Goal: Information Seeking & Learning: Learn about a topic

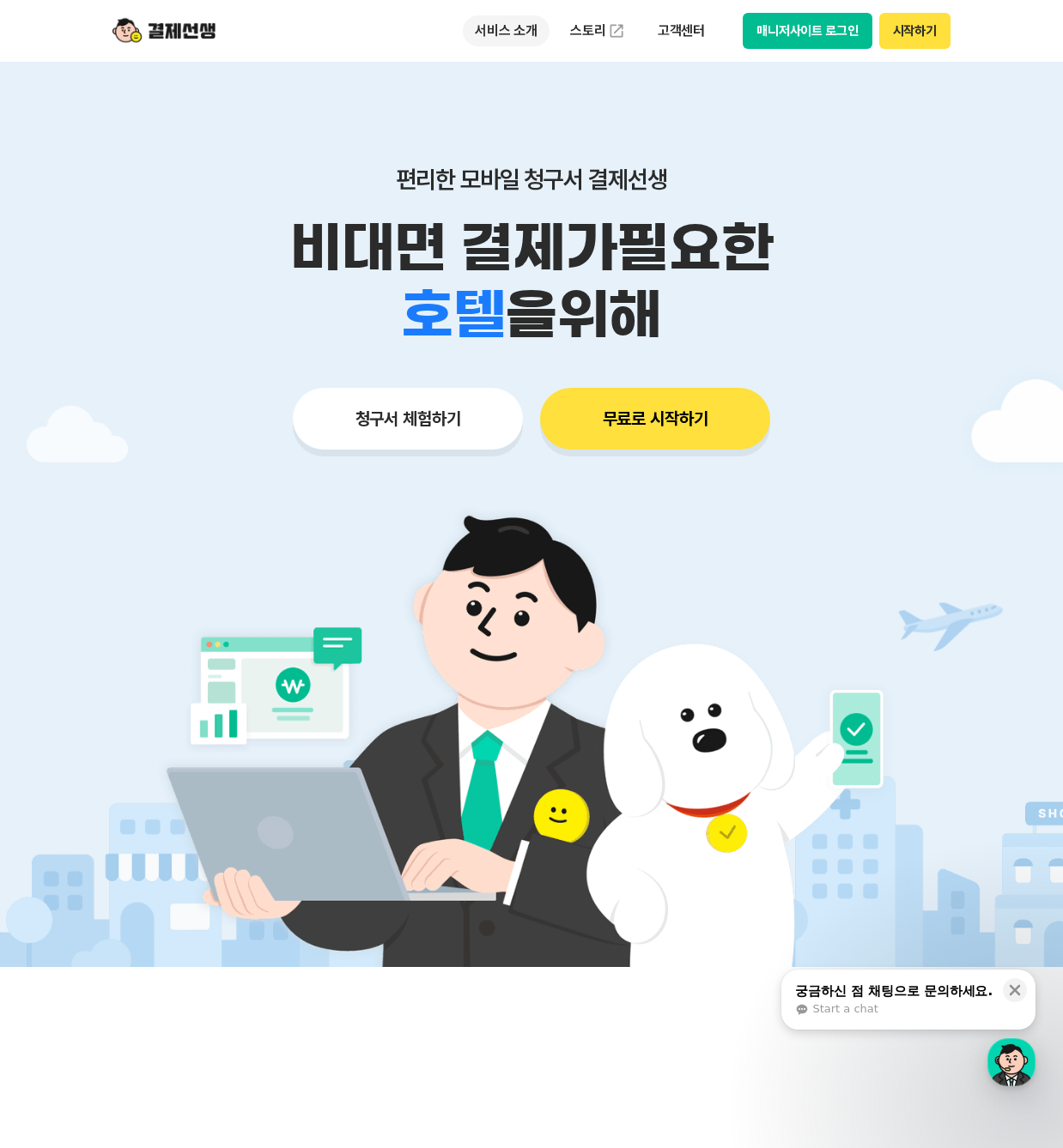
click at [521, 30] on p "서비스 소개" at bounding box center [506, 31] width 87 height 31
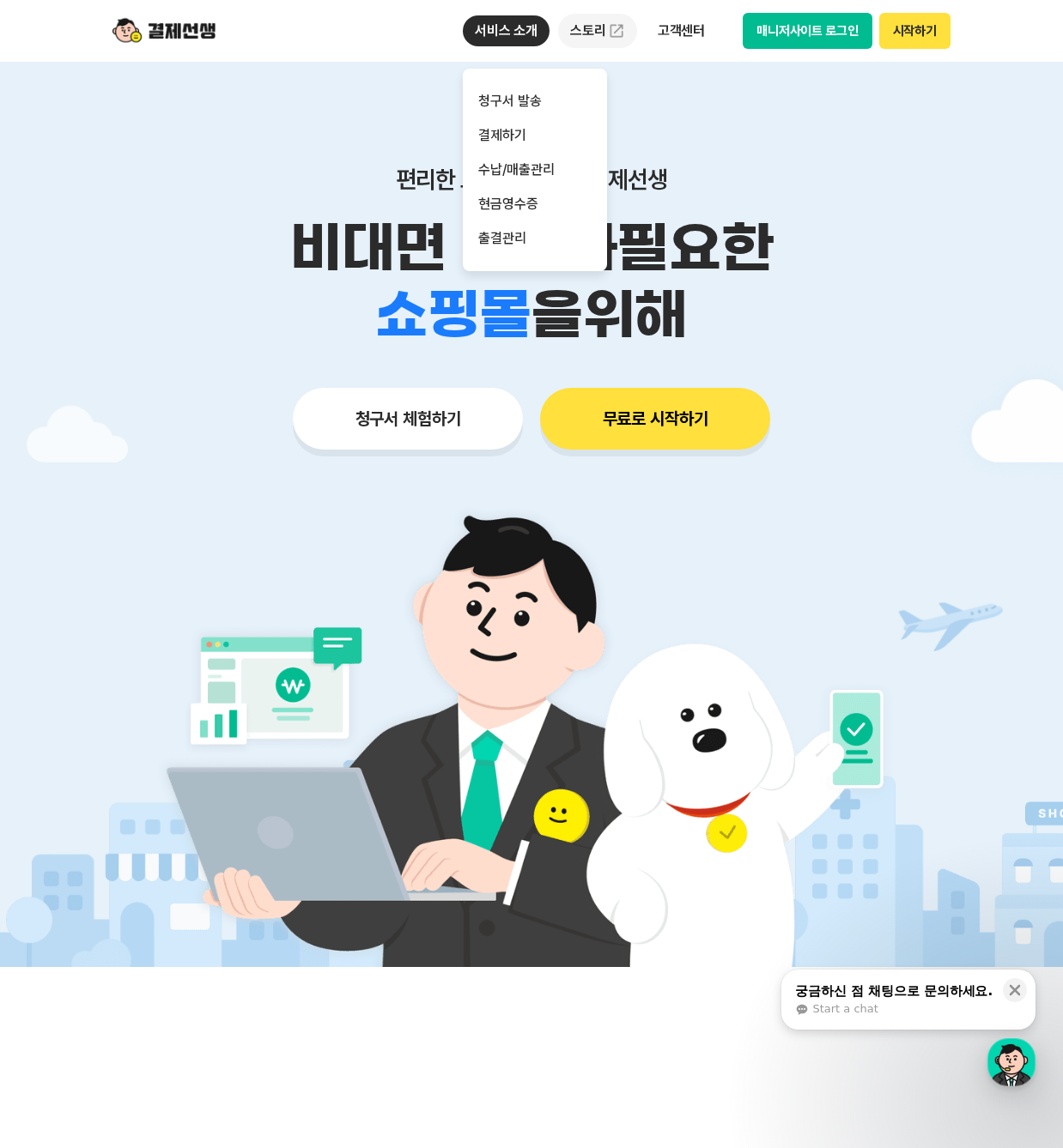
click at [588, 18] on link "스토리" at bounding box center [597, 31] width 79 height 35
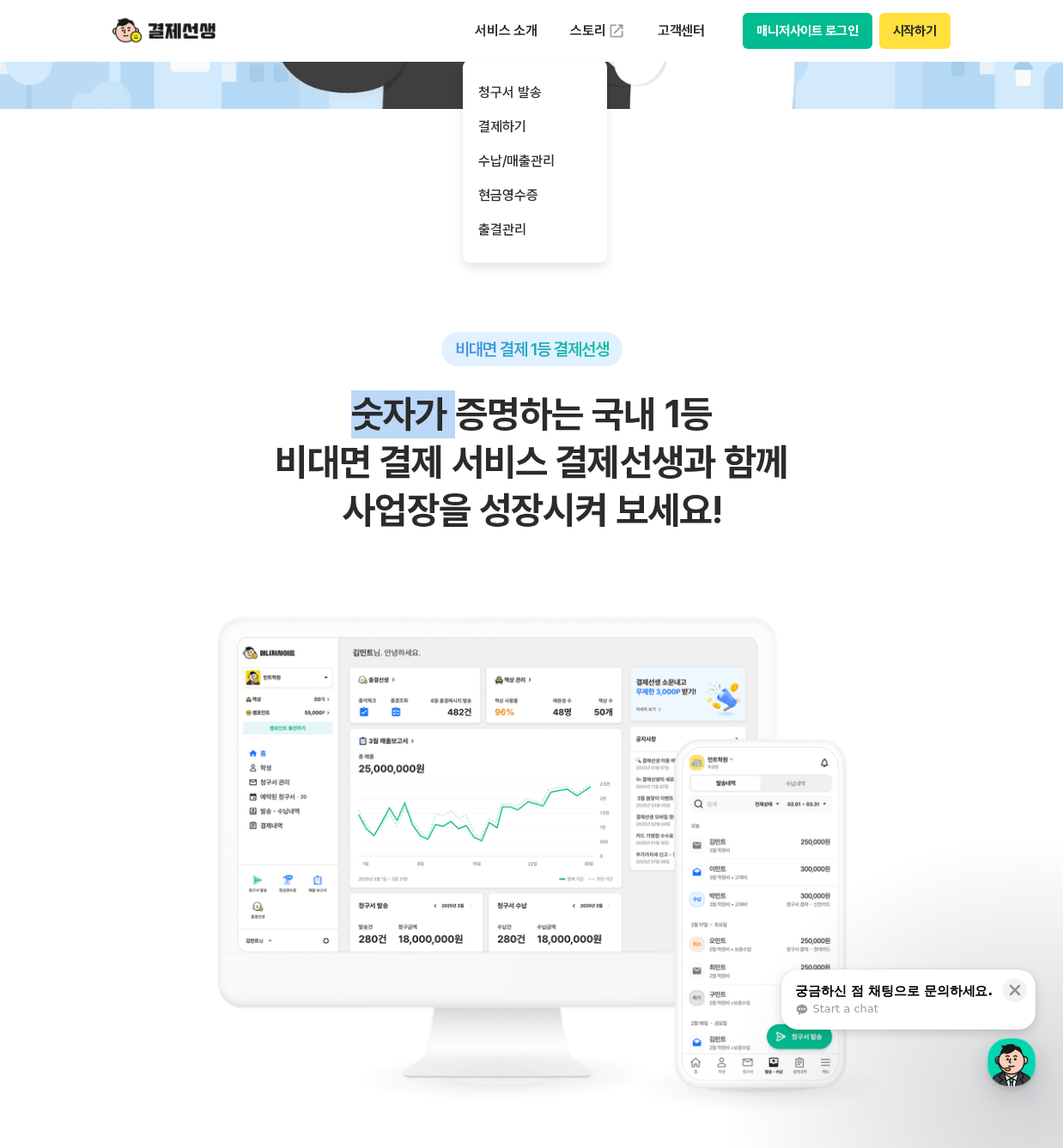
drag, startPoint x: 458, startPoint y: 424, endPoint x: 545, endPoint y: 551, distance: 153.9
click at [545, 551] on div "비대면 결제 1등 결제선생 숫자가 증명하는 국내 1등 비대면 결제 서비스 결제선생과 함께 사업장을 성장시켜 보세요!" at bounding box center [532, 735] width 842 height 807
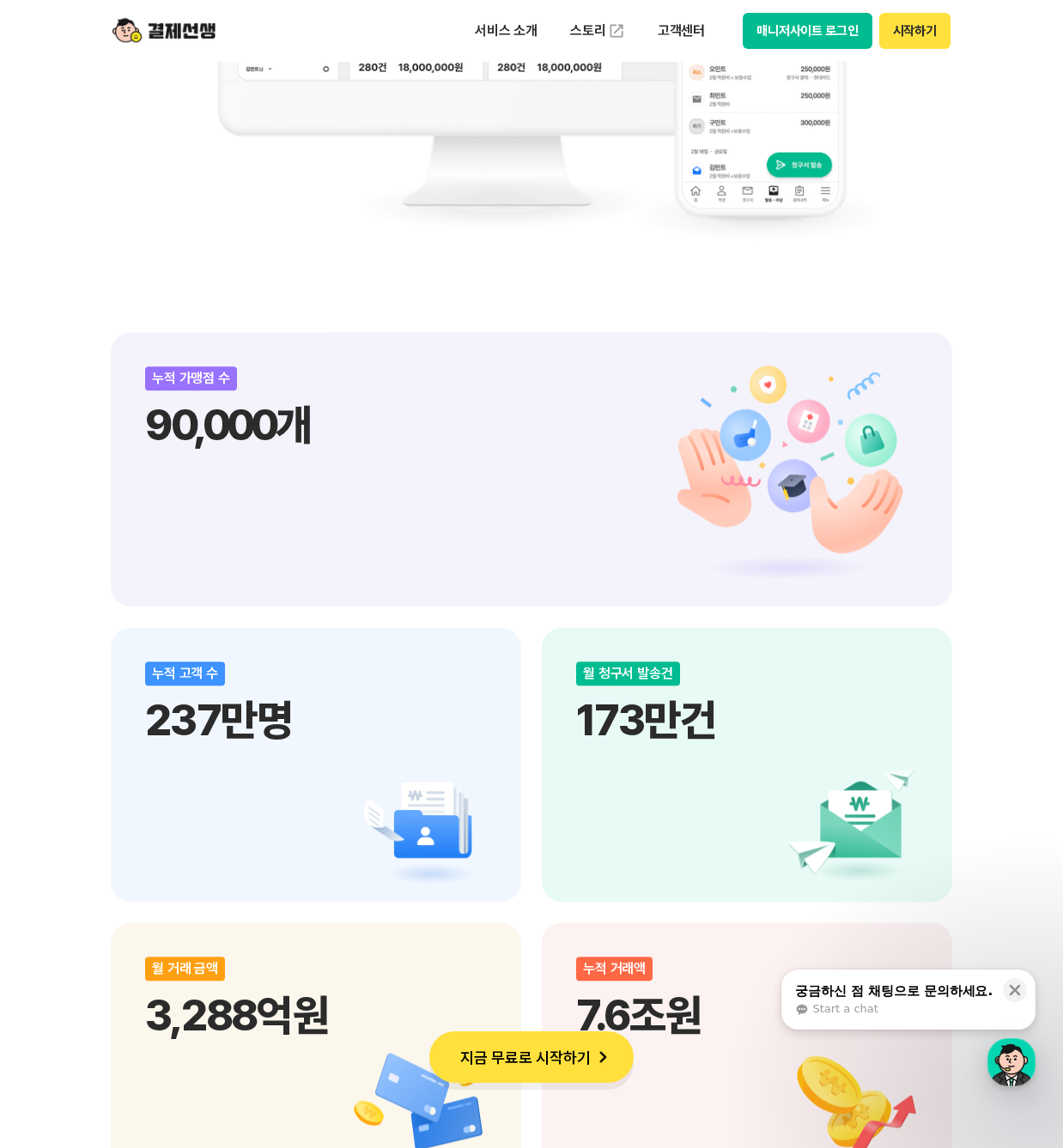
scroll to position [1802, 0]
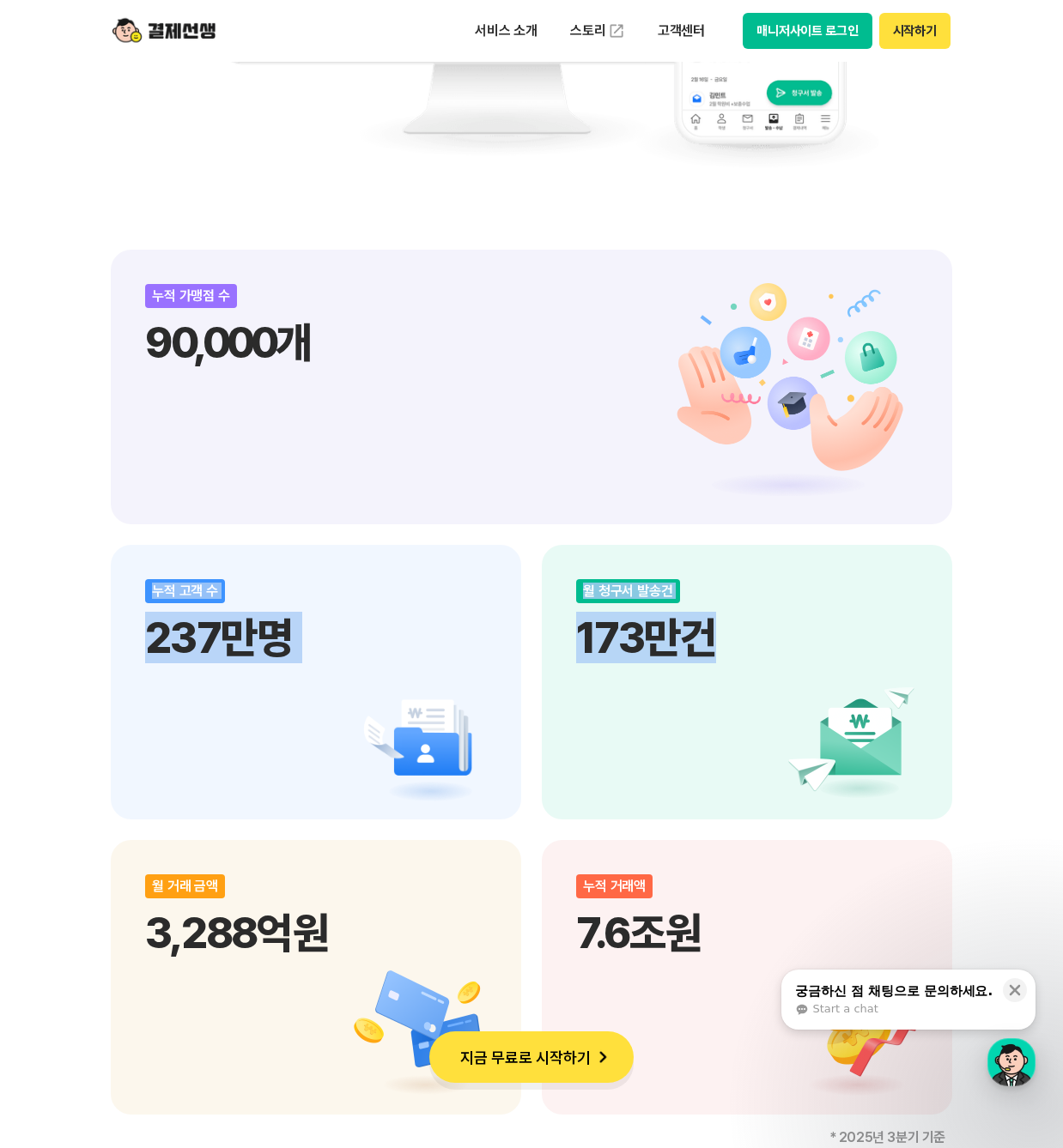
drag, startPoint x: 324, startPoint y: 411, endPoint x: 789, endPoint y: 754, distance: 577.8
click at [789, 754] on div "누적 가맹점 수 90,000개 누적 고객 수 237만명 월 청구서 발송건 173만건 월 거래 금액 3,288억원 누적 거래액 7.6조원" at bounding box center [532, 682] width 842 height 865
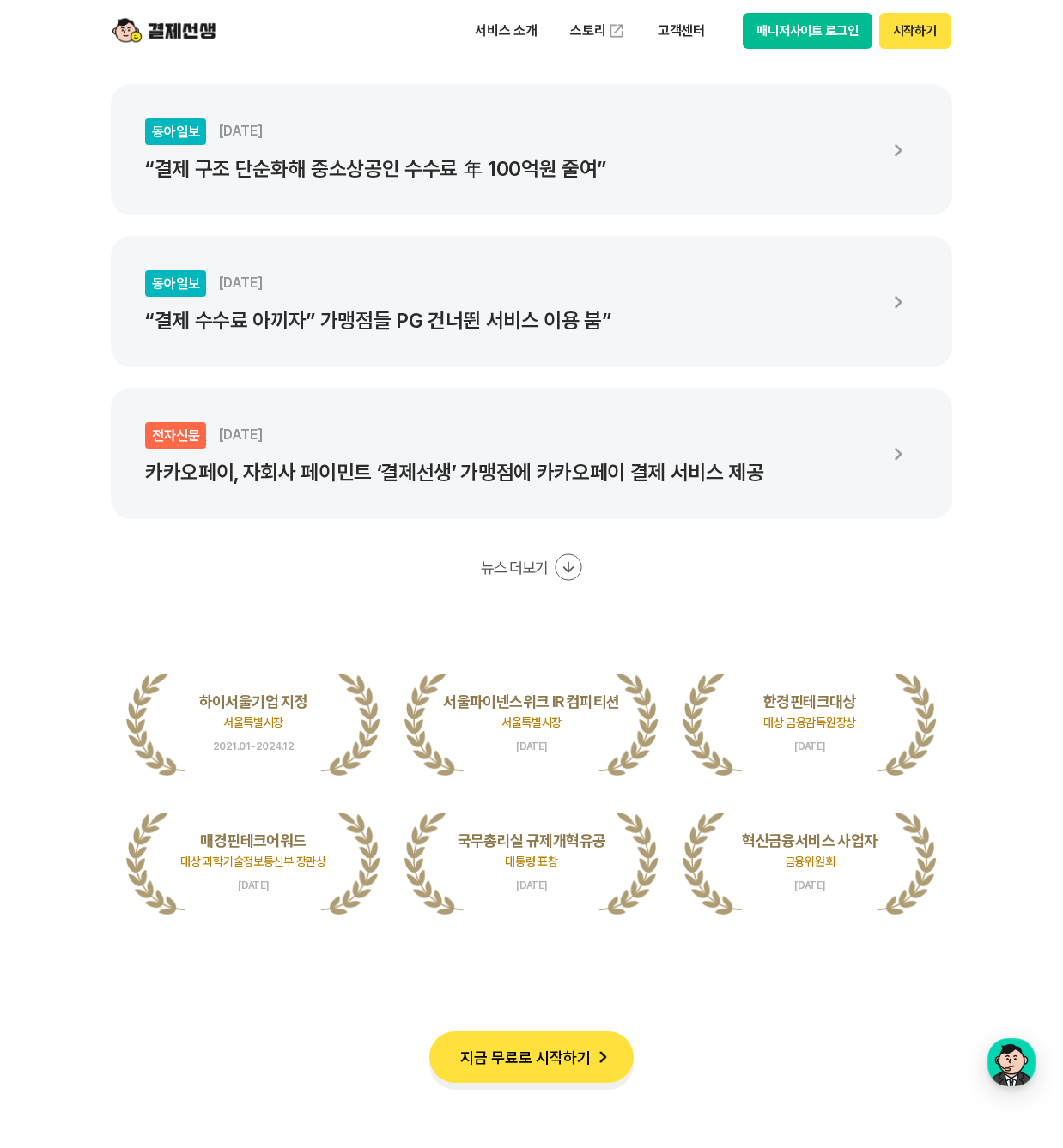
scroll to position [3090, 0]
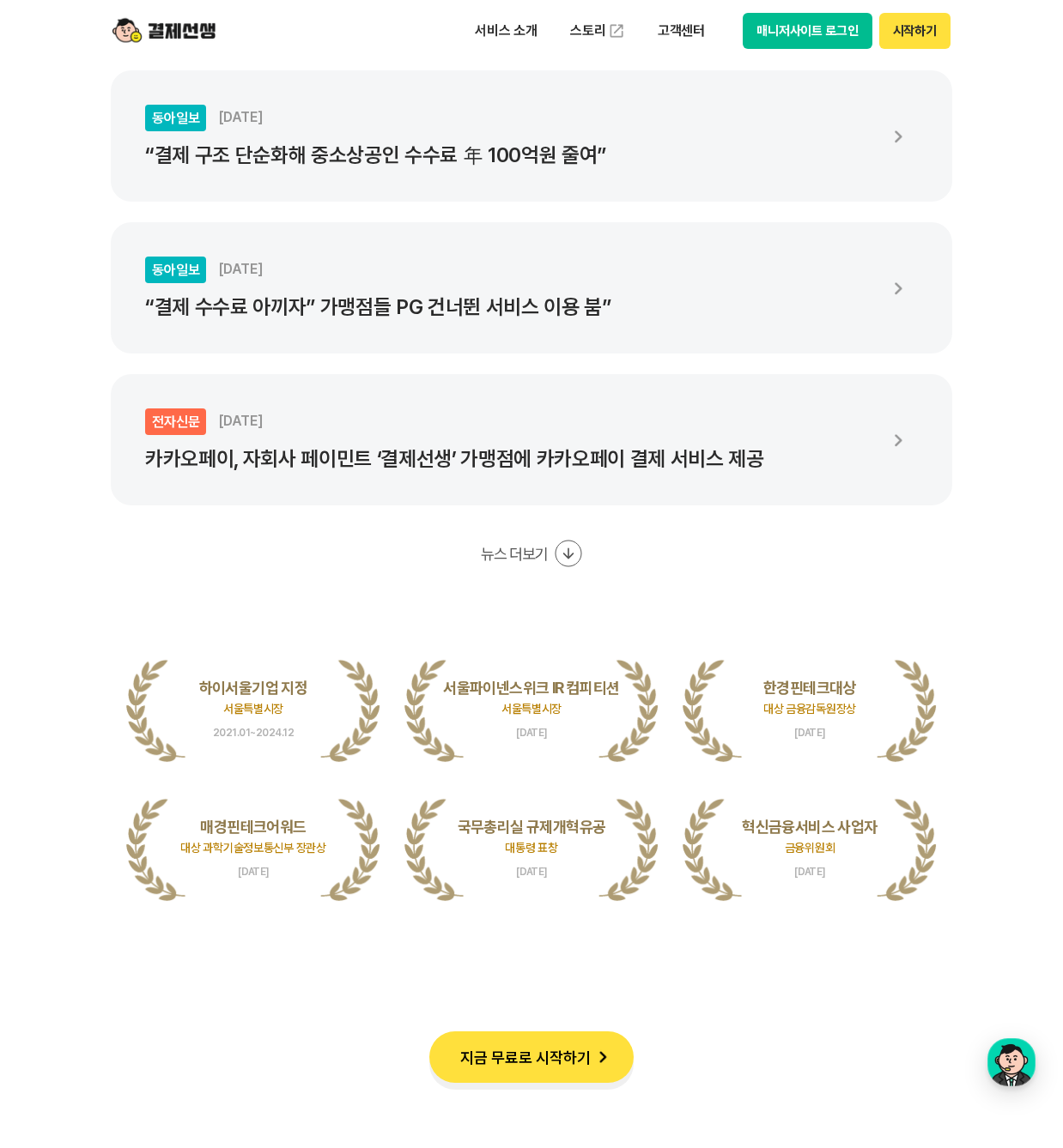
click at [211, 566] on div "동아일보 [DATE] “결제 구조 단순화해 중소상공인 수수료 年 100억원 줄여” 동아일보 [DATE] “결제 수수료 아끼자” 가맹점들 PG …" at bounding box center [532, 318] width 842 height 497
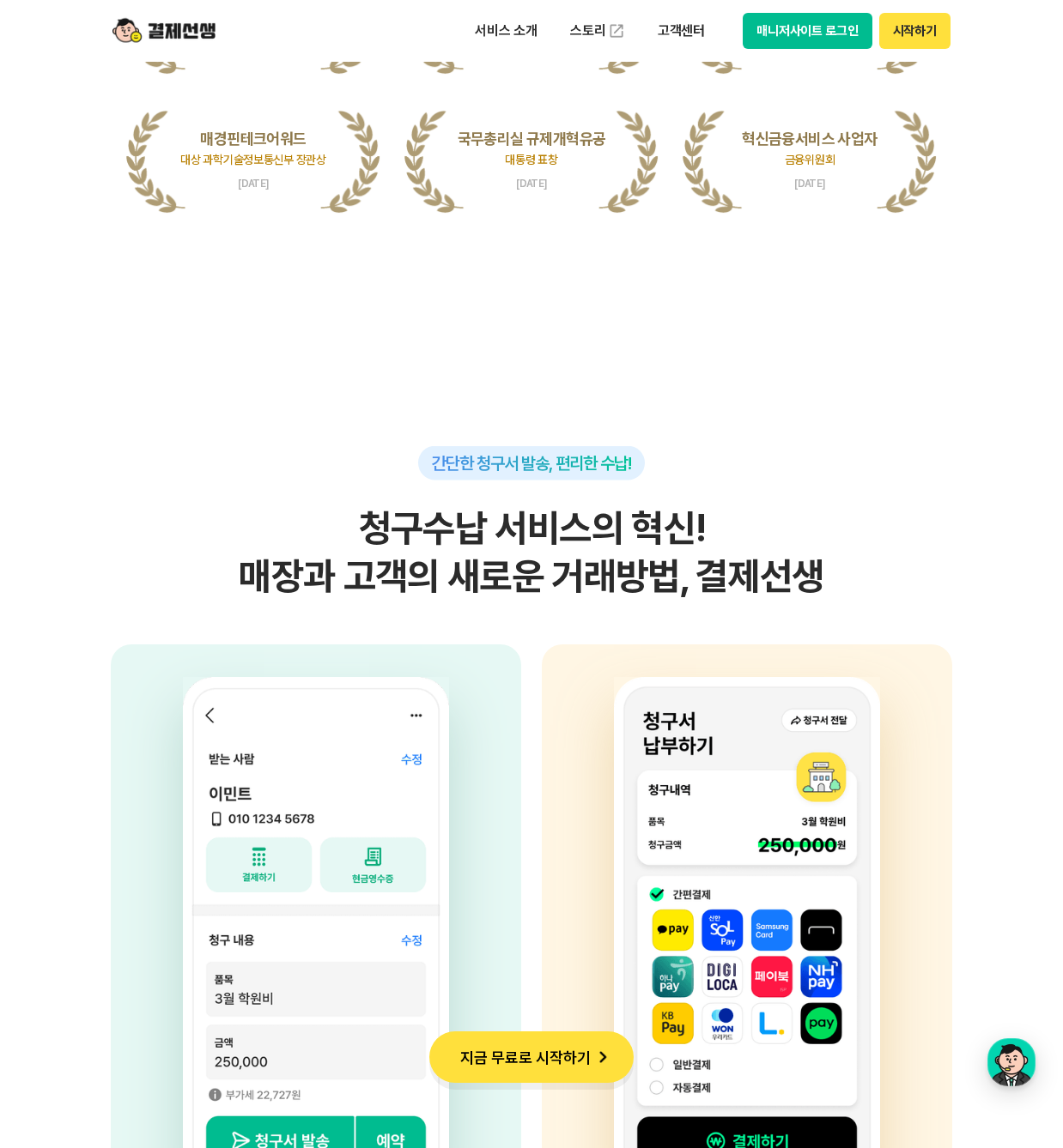
scroll to position [3862, 0]
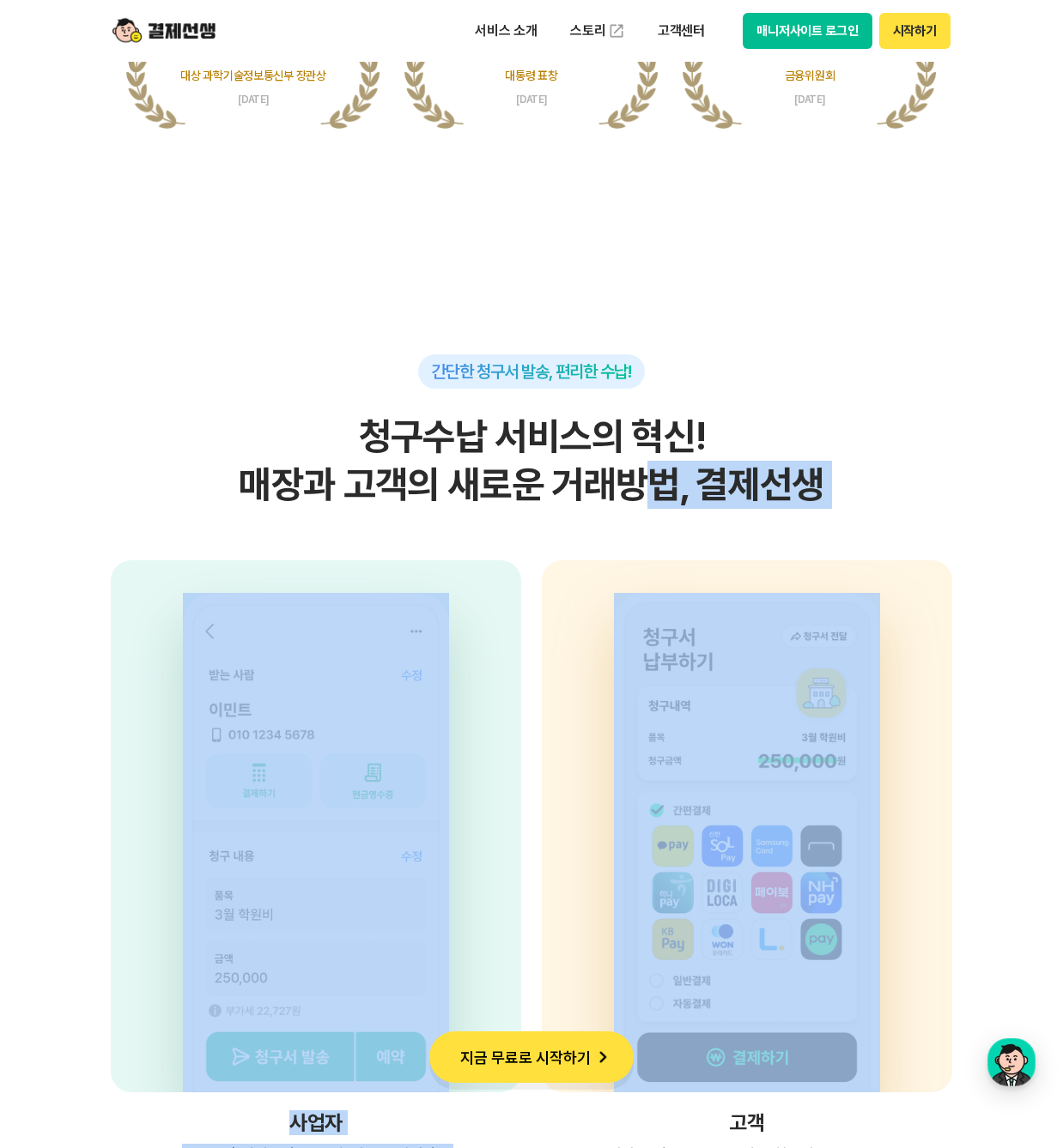
drag, startPoint x: 656, startPoint y: 480, endPoint x: 648, endPoint y: 516, distance: 36.9
click at [648, 516] on div "간단한 청구서 발송, 편리한 수납! 청구수납 서비스의 혁신! 매장과 고객의 새로운 거래방법, 결제선생 사업자 고객의 휴대전화번호, 금액, 사유…" at bounding box center [532, 783] width 842 height 856
click at [635, 482] on h2 "청구수납 서비스의 혁신! 매장과 고객의 새로운 거래방법, 결제선생" at bounding box center [532, 460] width 842 height 96
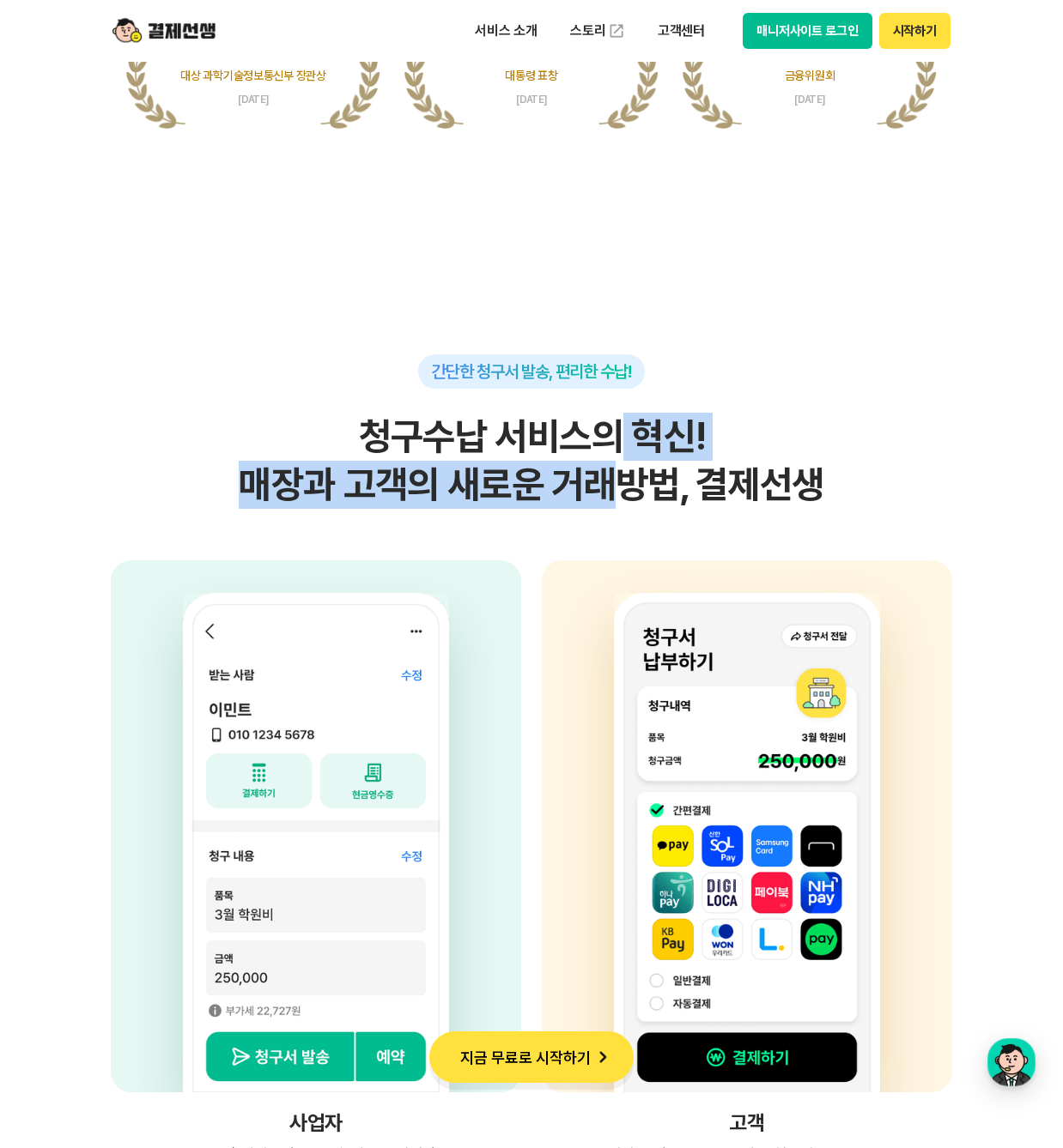
drag, startPoint x: 624, startPoint y: 422, endPoint x: 614, endPoint y: 496, distance: 74.7
click at [614, 496] on h2 "청구수납 서비스의 혁신! 매장과 고객의 새로운 거래방법, 결제선생" at bounding box center [532, 460] width 842 height 96
drag, startPoint x: 571, startPoint y: 436, endPoint x: 556, endPoint y: 504, distance: 69.6
click at [556, 504] on h2 "청구수납 서비스의 혁신! 매장과 고객의 새로운 거래방법, 결제선생" at bounding box center [532, 460] width 842 height 96
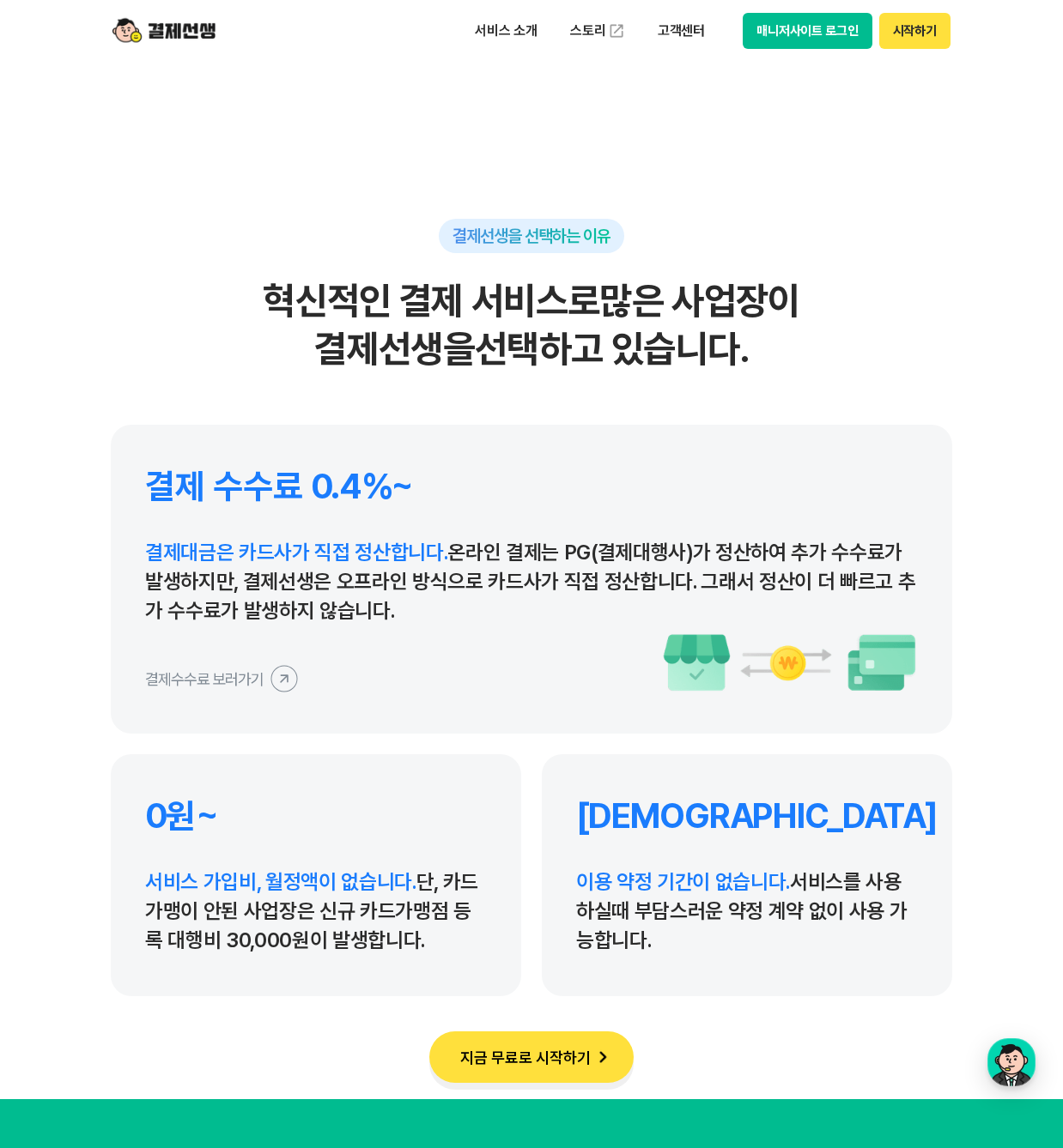
scroll to position [7810, 0]
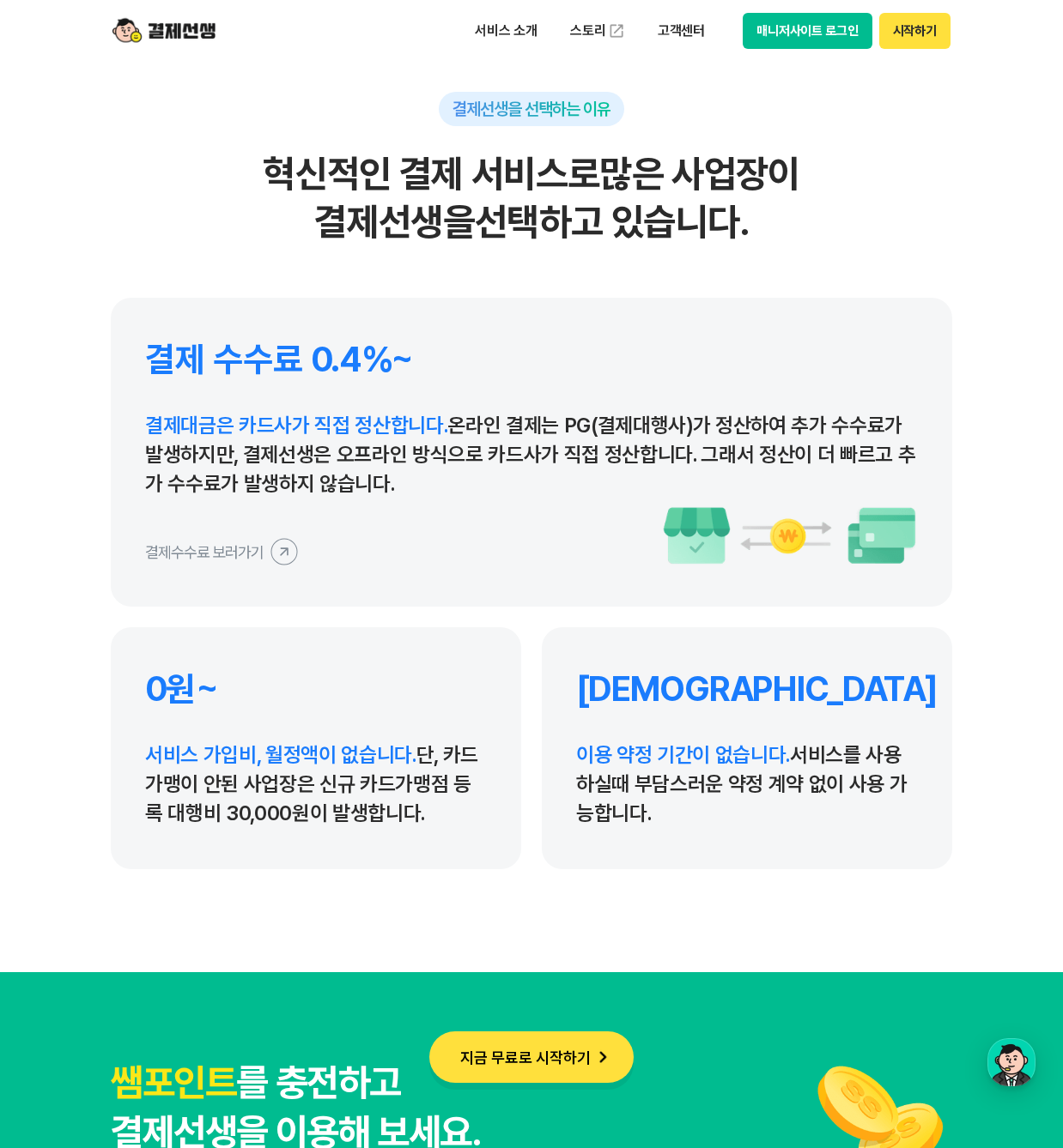
drag, startPoint x: 580, startPoint y: 401, endPoint x: 578, endPoint y: 496, distance: 95.0
click at [578, 496] on div "결제 수수료 0.4%~ 결제대금은 카드사가 직접 정산합니다. 온라인 결제는 PG(결제대행사)가 정산하여 추가 수수료가 발생하지만, 결제선생은 …" at bounding box center [532, 453] width 842 height 309
click at [482, 492] on p "결제대금은 카드사가 직접 정산합니다. 온라인 결제는 PG(결제대행사)가 정산하여 추가 수수료가 발생하지만, 결제선생은 오프라인 방식으로 카드사…" at bounding box center [532, 455] width 772 height 88
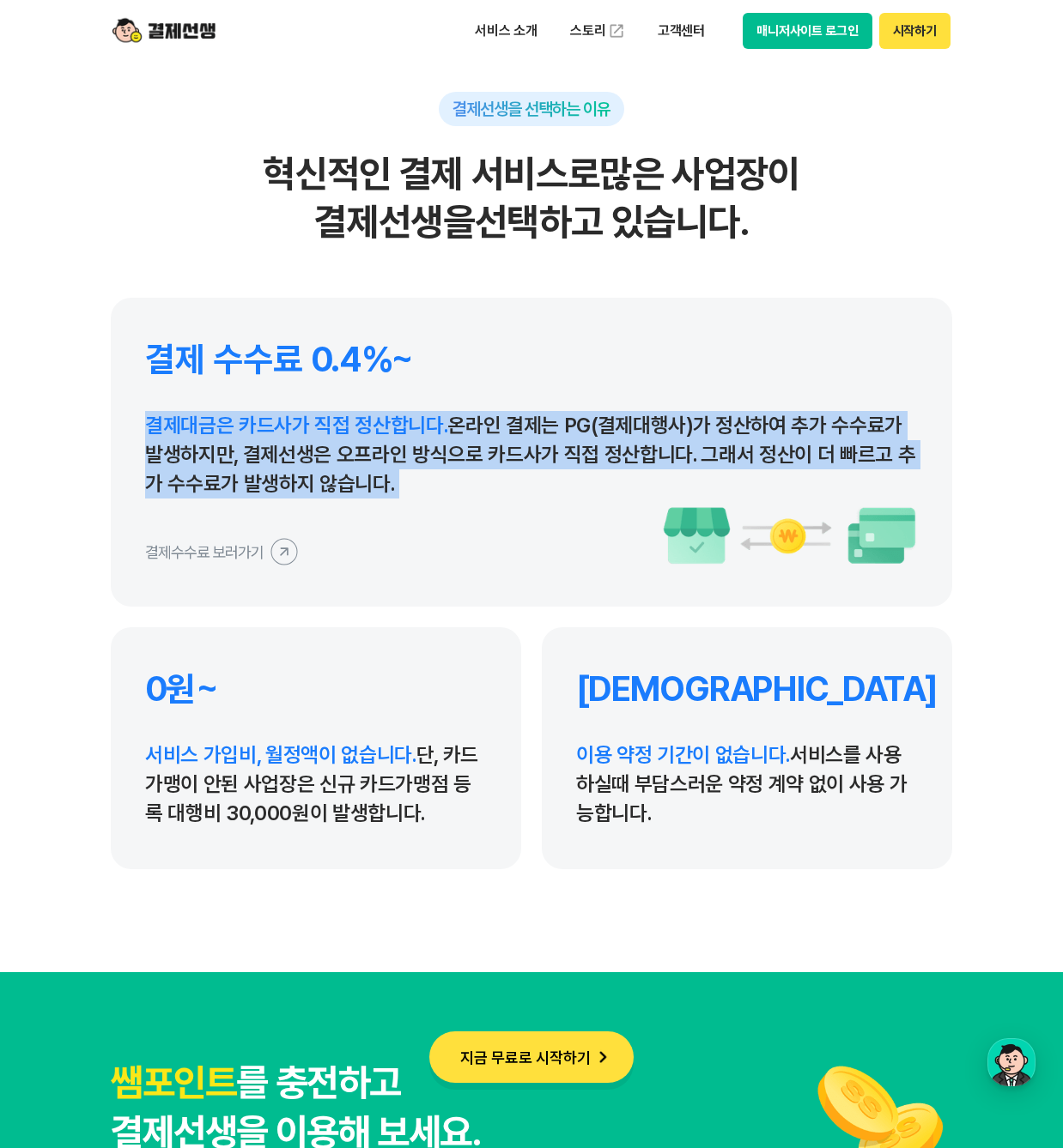
click at [482, 492] on p "결제대금은 카드사가 직접 정산합니다. 온라인 결제는 PG(결제대행사)가 정산하여 추가 수수료가 발생하지만, 결제선생은 오프라인 방식으로 카드사…" at bounding box center [532, 455] width 772 height 88
click at [239, 552] on button "결제수수료 보러가기" at bounding box center [221, 552] width 153 height 27
